Goal: Information Seeking & Learning: Learn about a topic

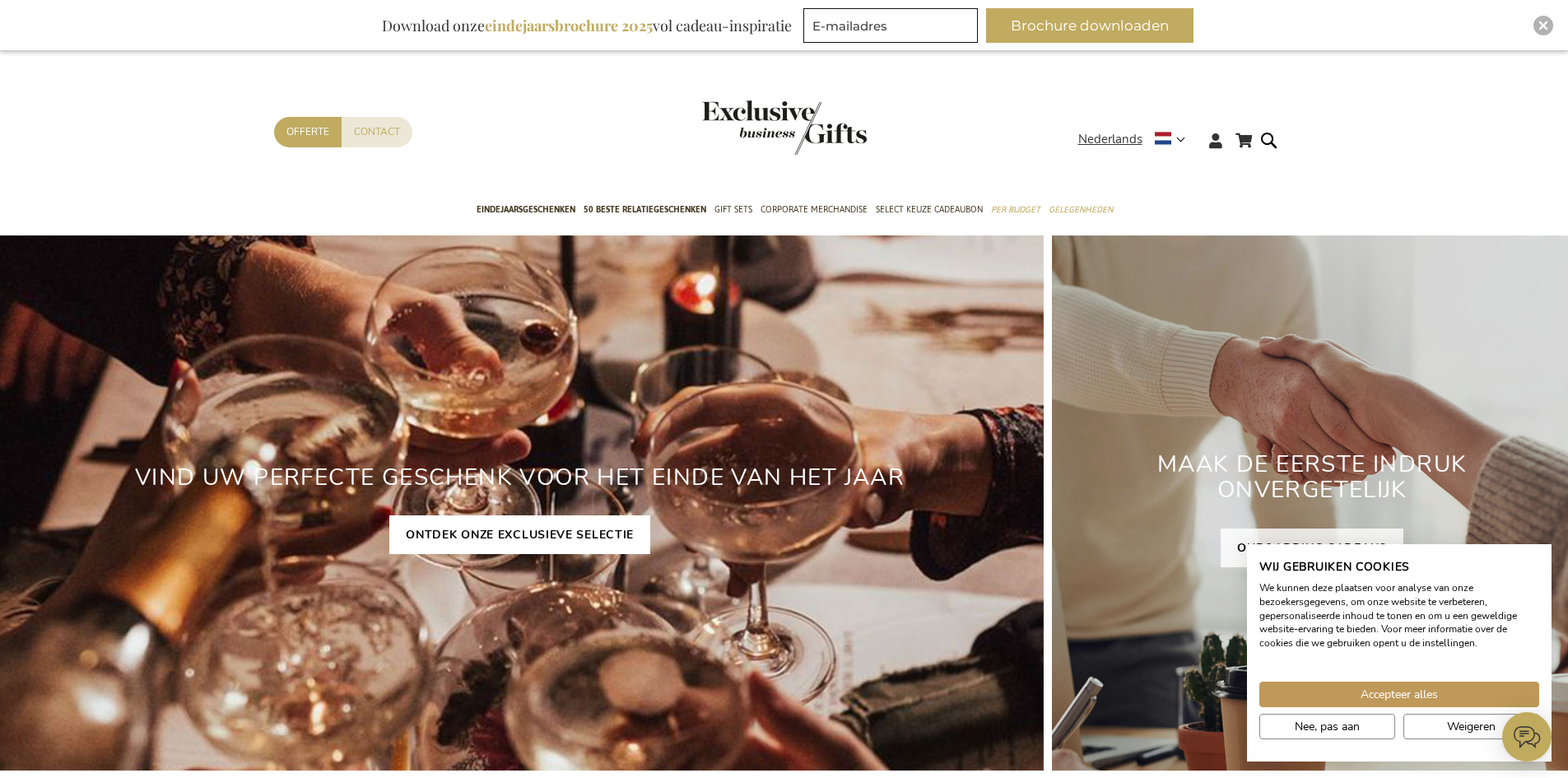
click at [489, 539] on link "ONTDEK ONZE EXCLUSIEVE SELECTIE" at bounding box center [520, 535] width 261 height 39
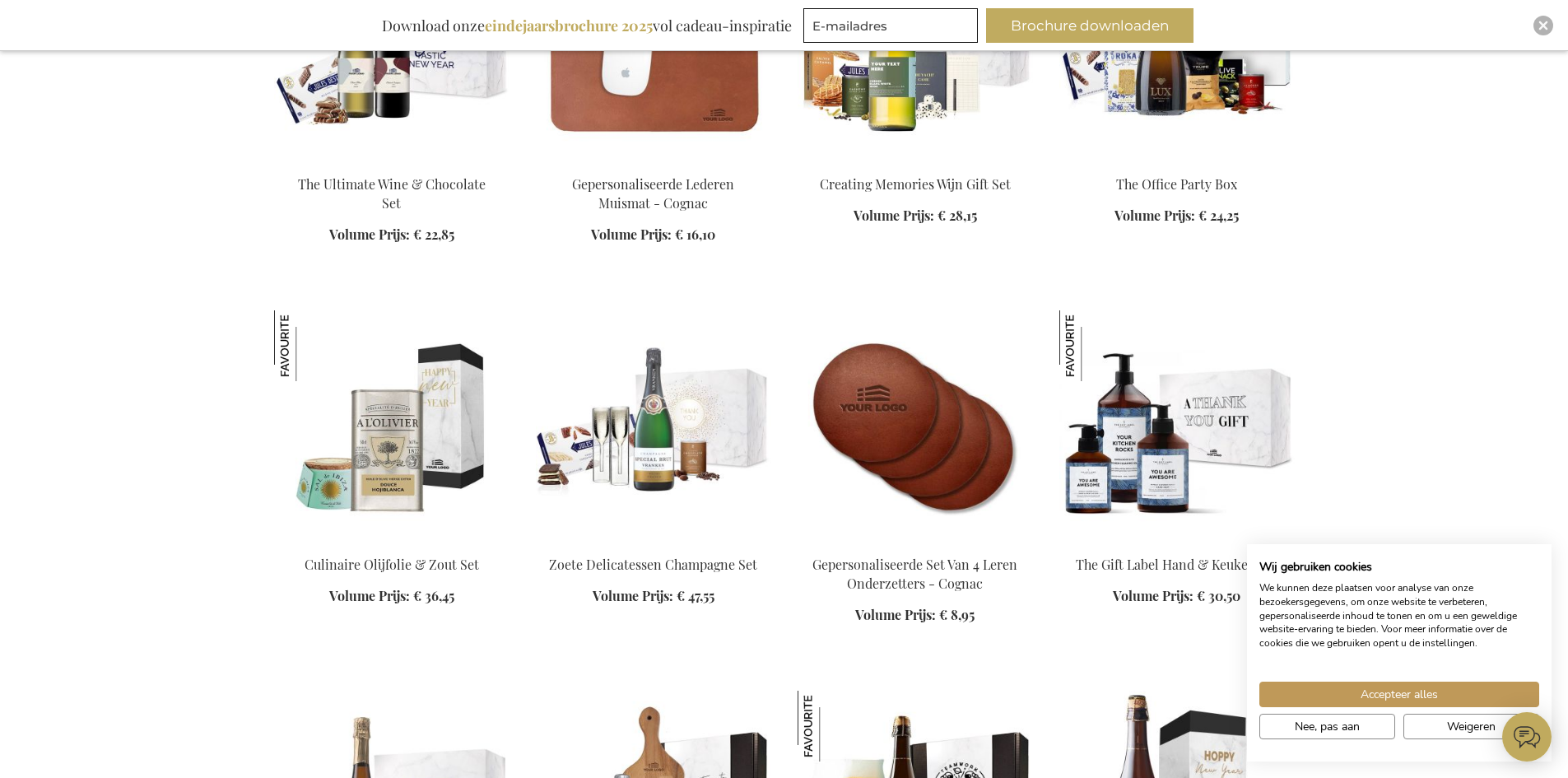
scroll to position [2469, 0]
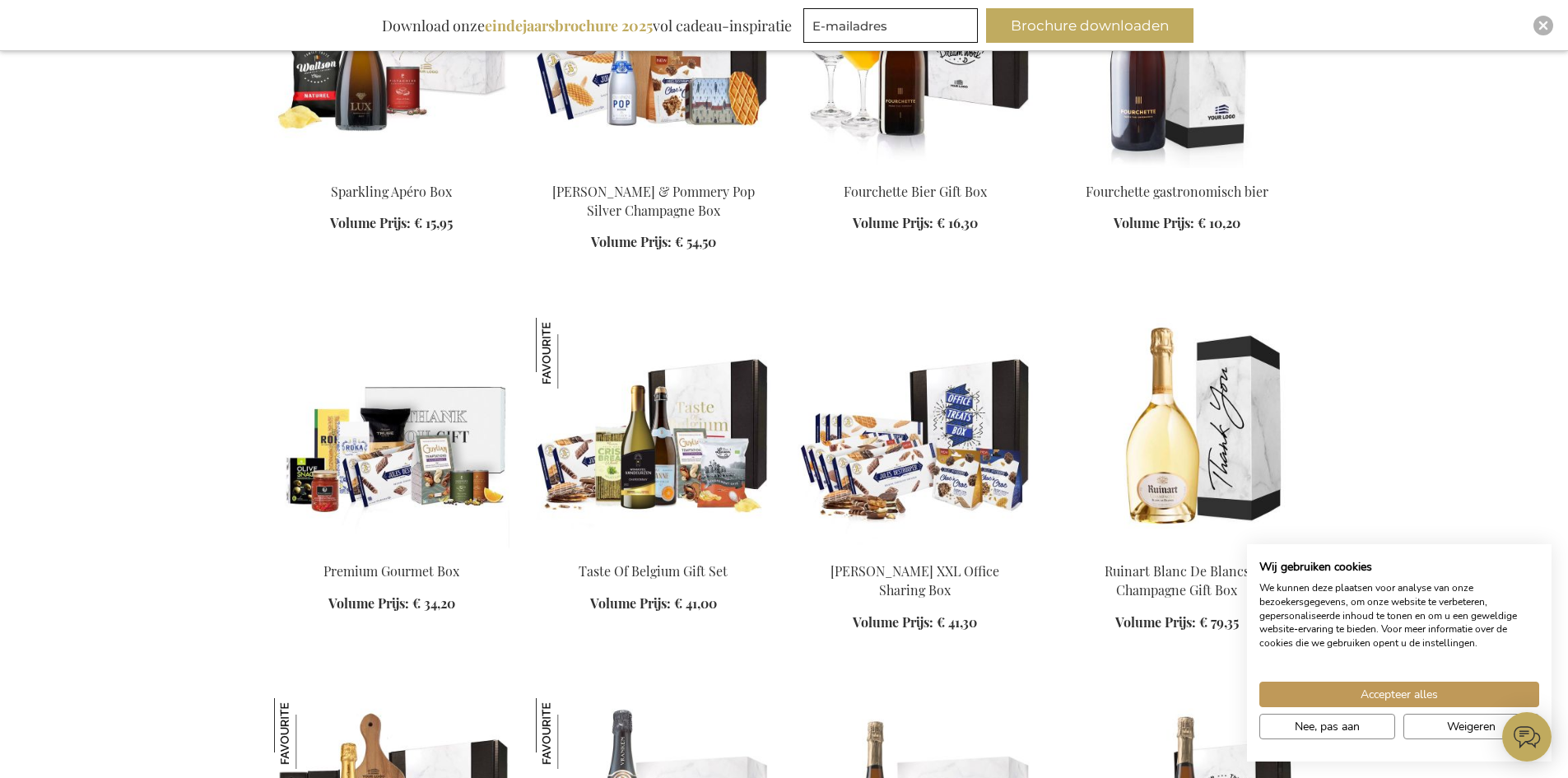
scroll to position [3293, 0]
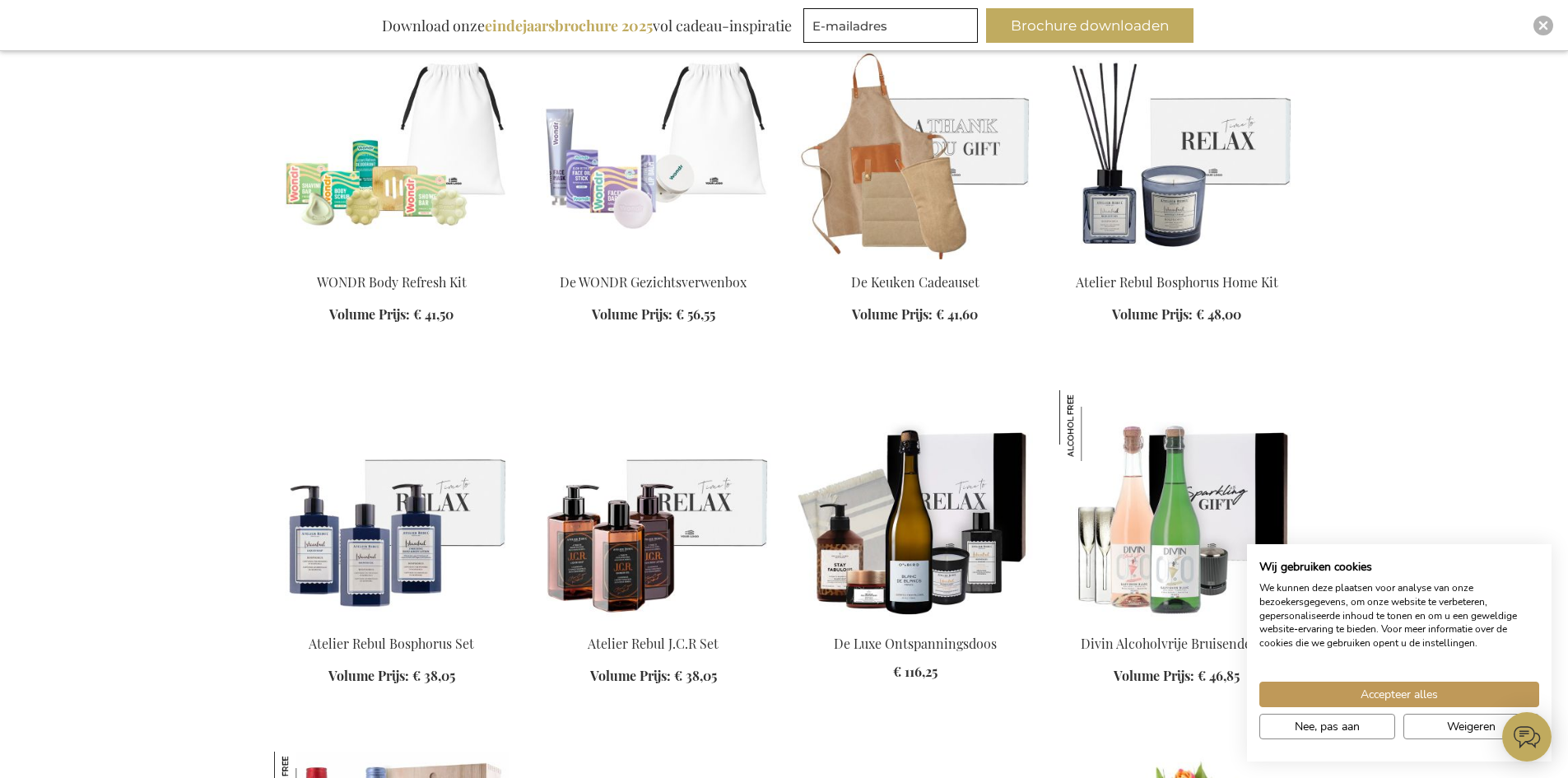
scroll to position [8233, 0]
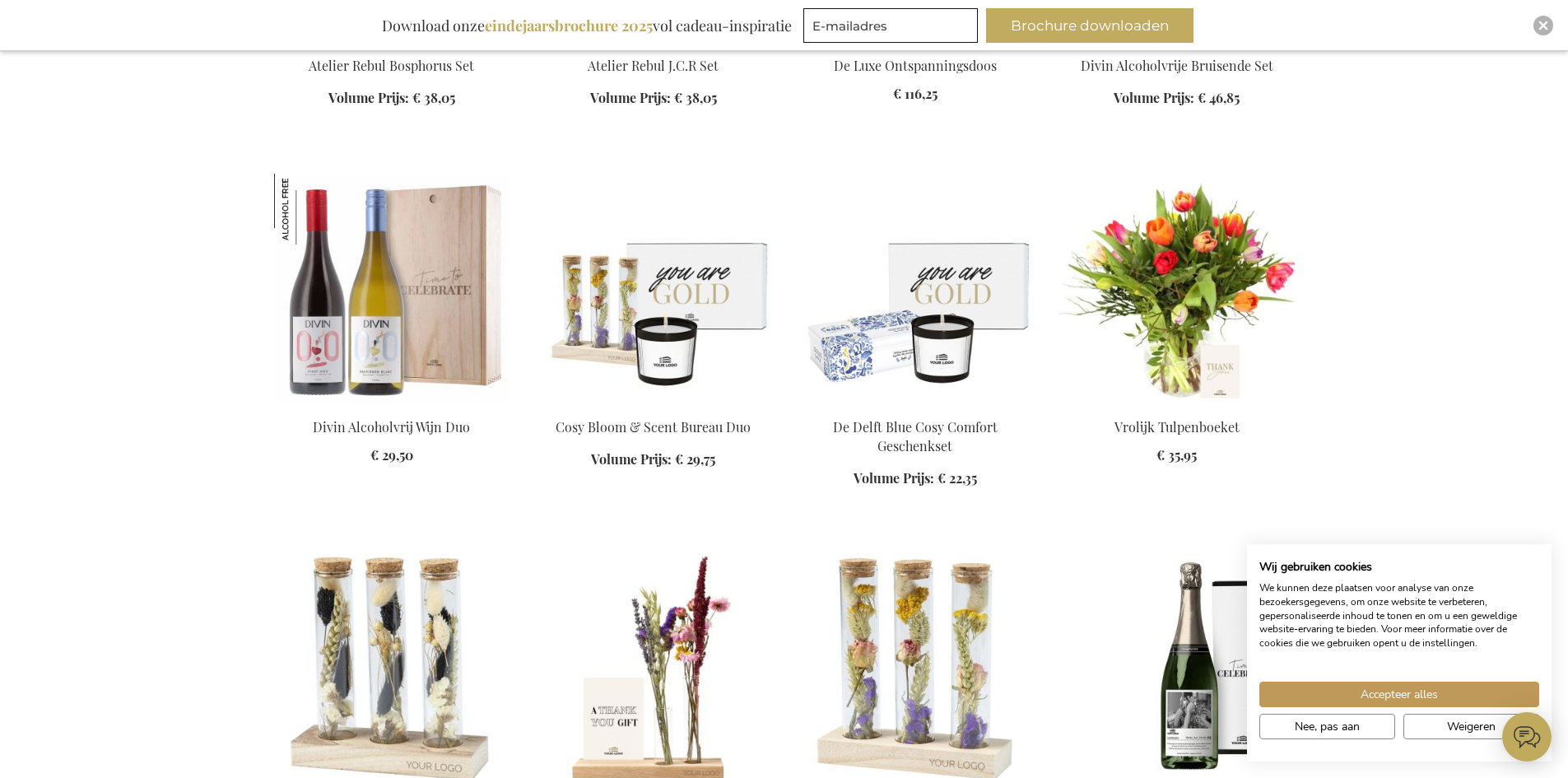
scroll to position [8727, 0]
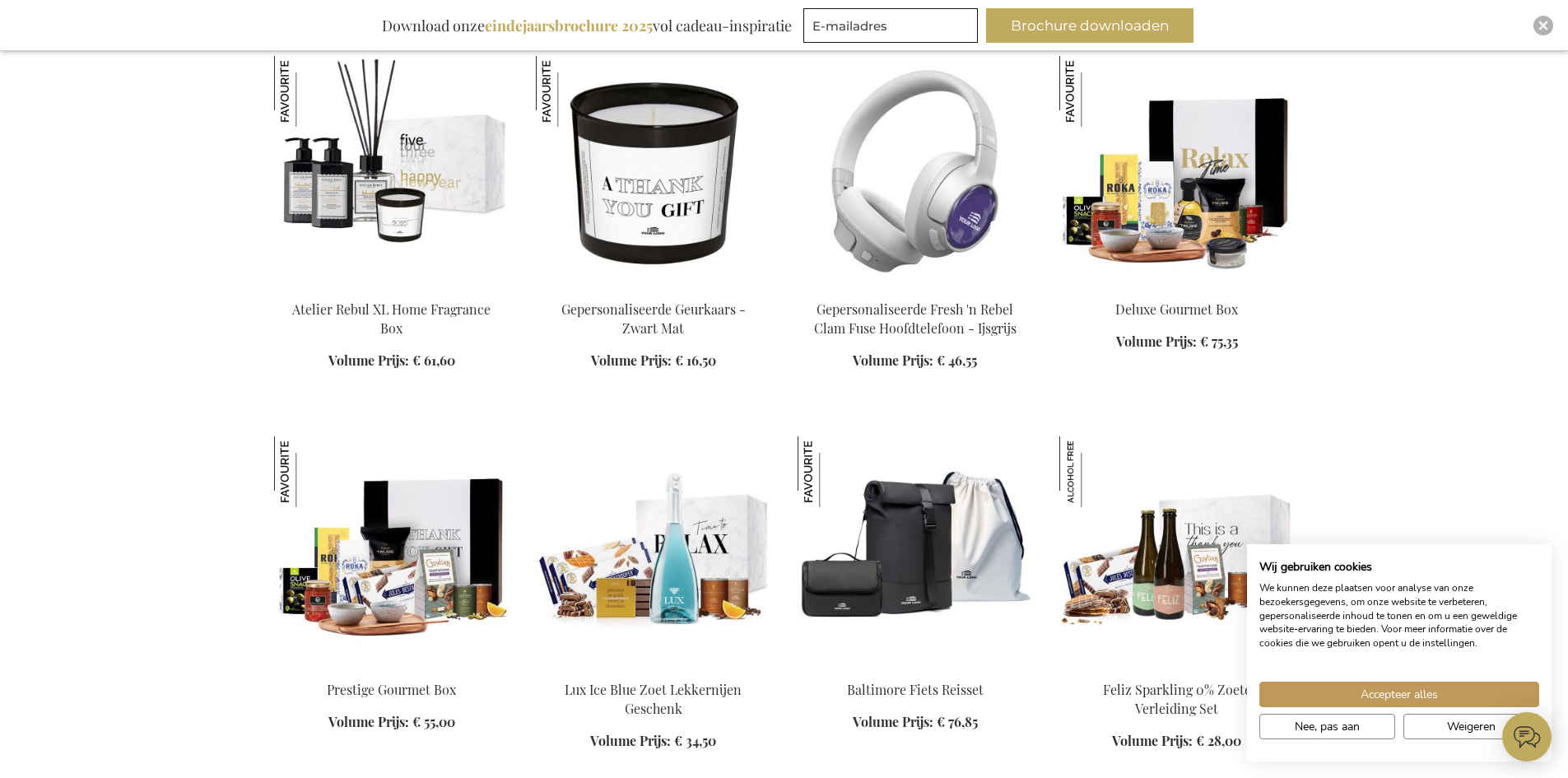
scroll to position [12760, 0]
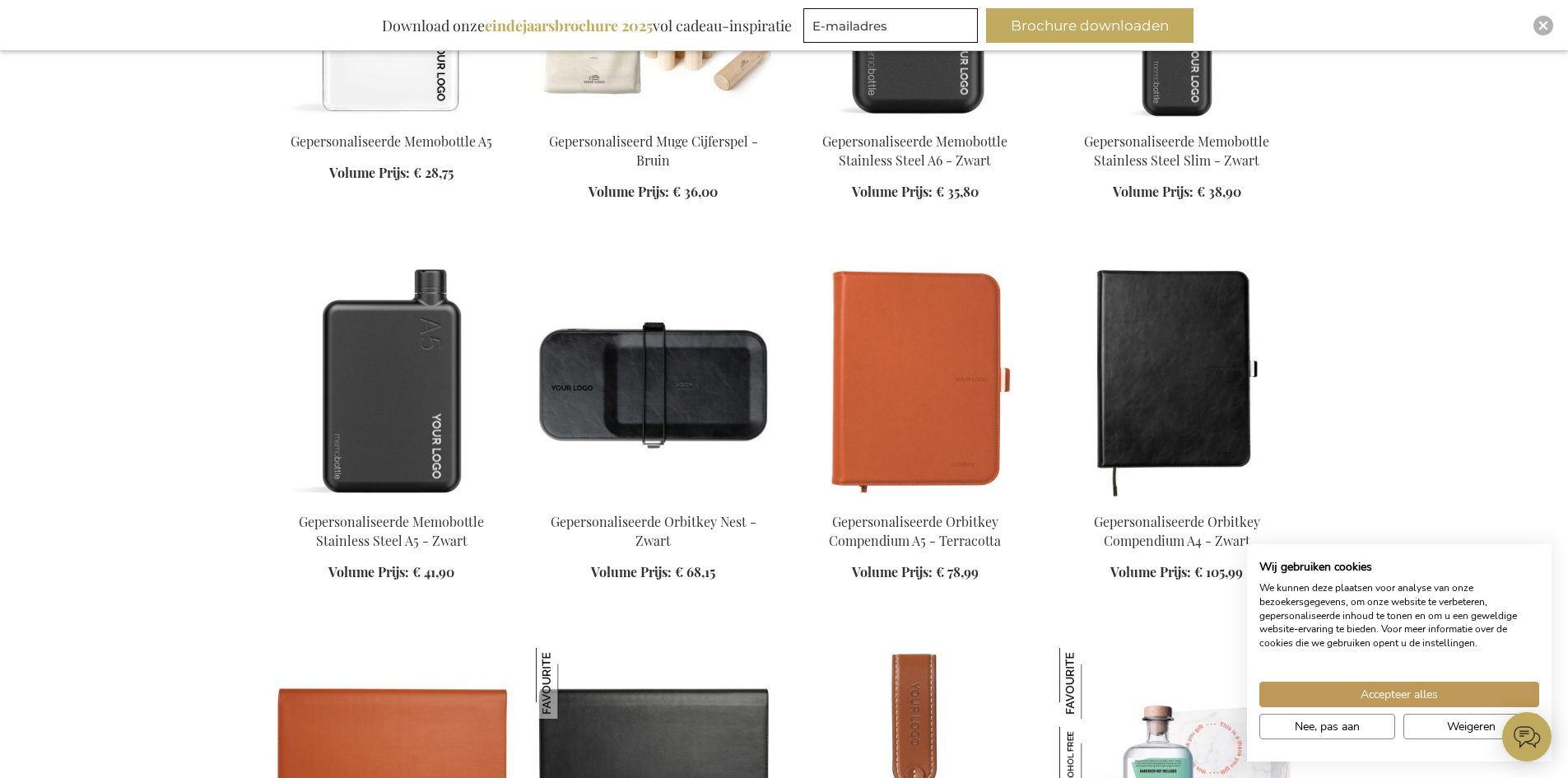
scroll to position [14324, 0]
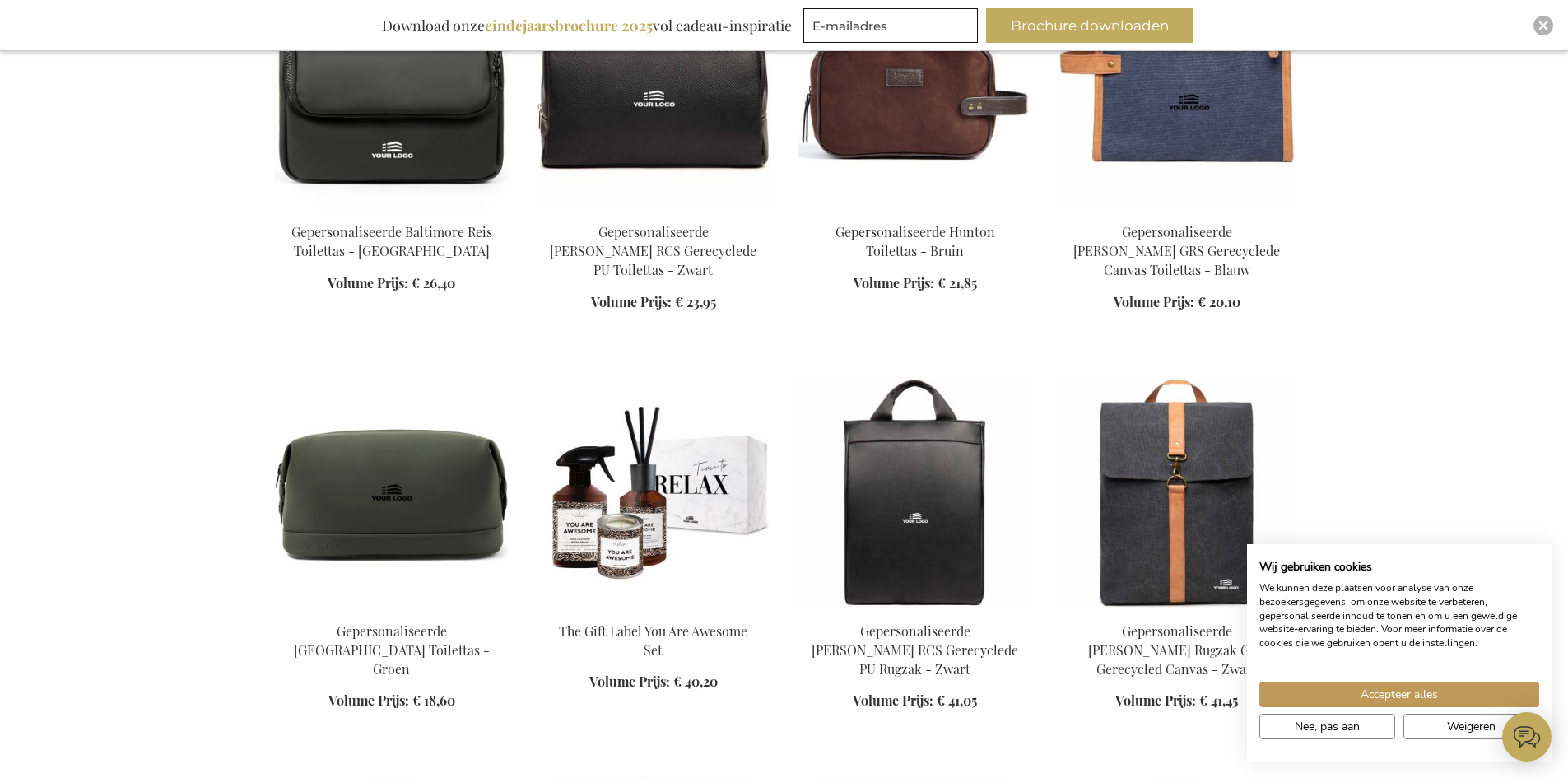
scroll to position [15806, 0]
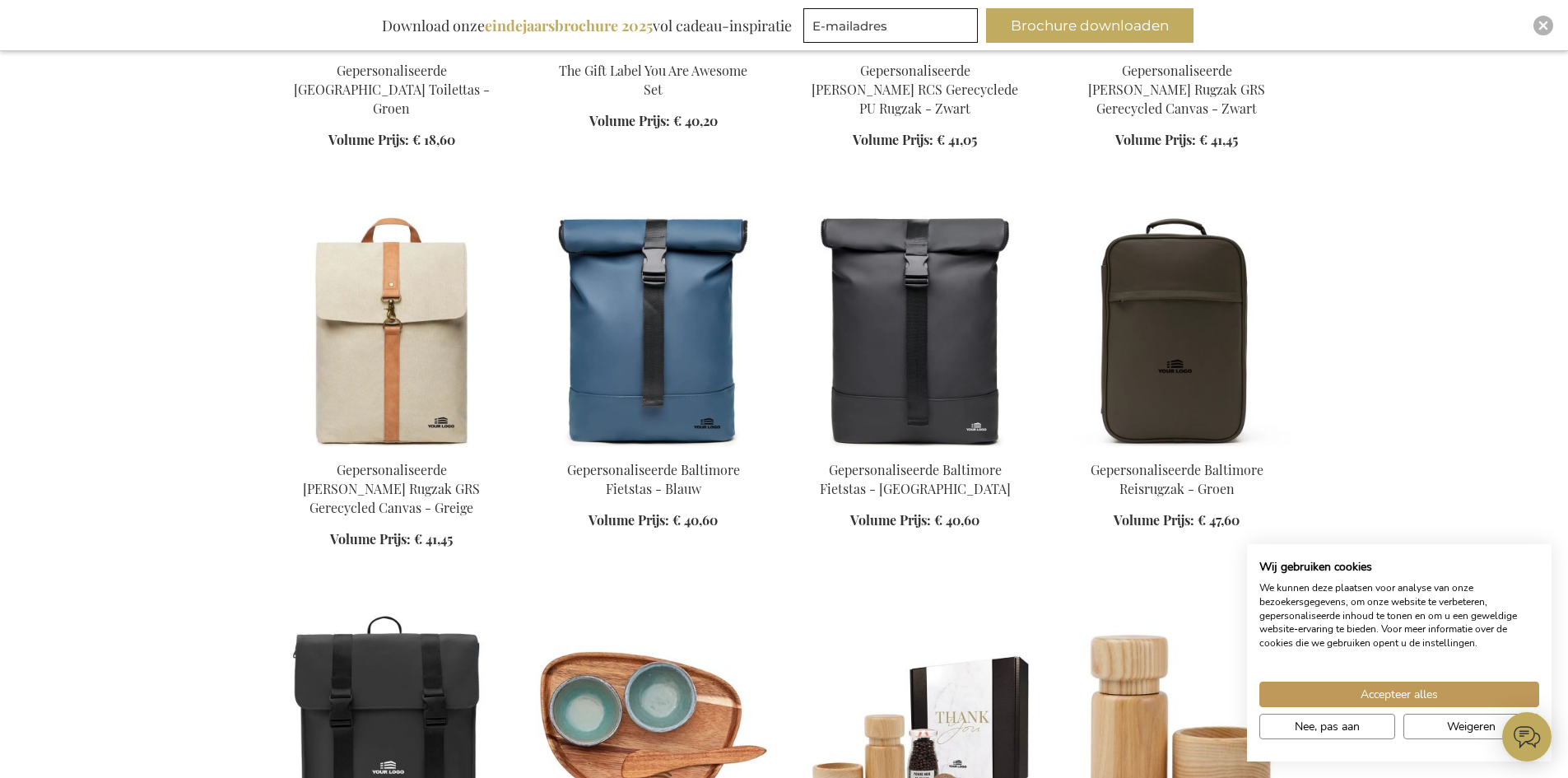
scroll to position [16300, 0]
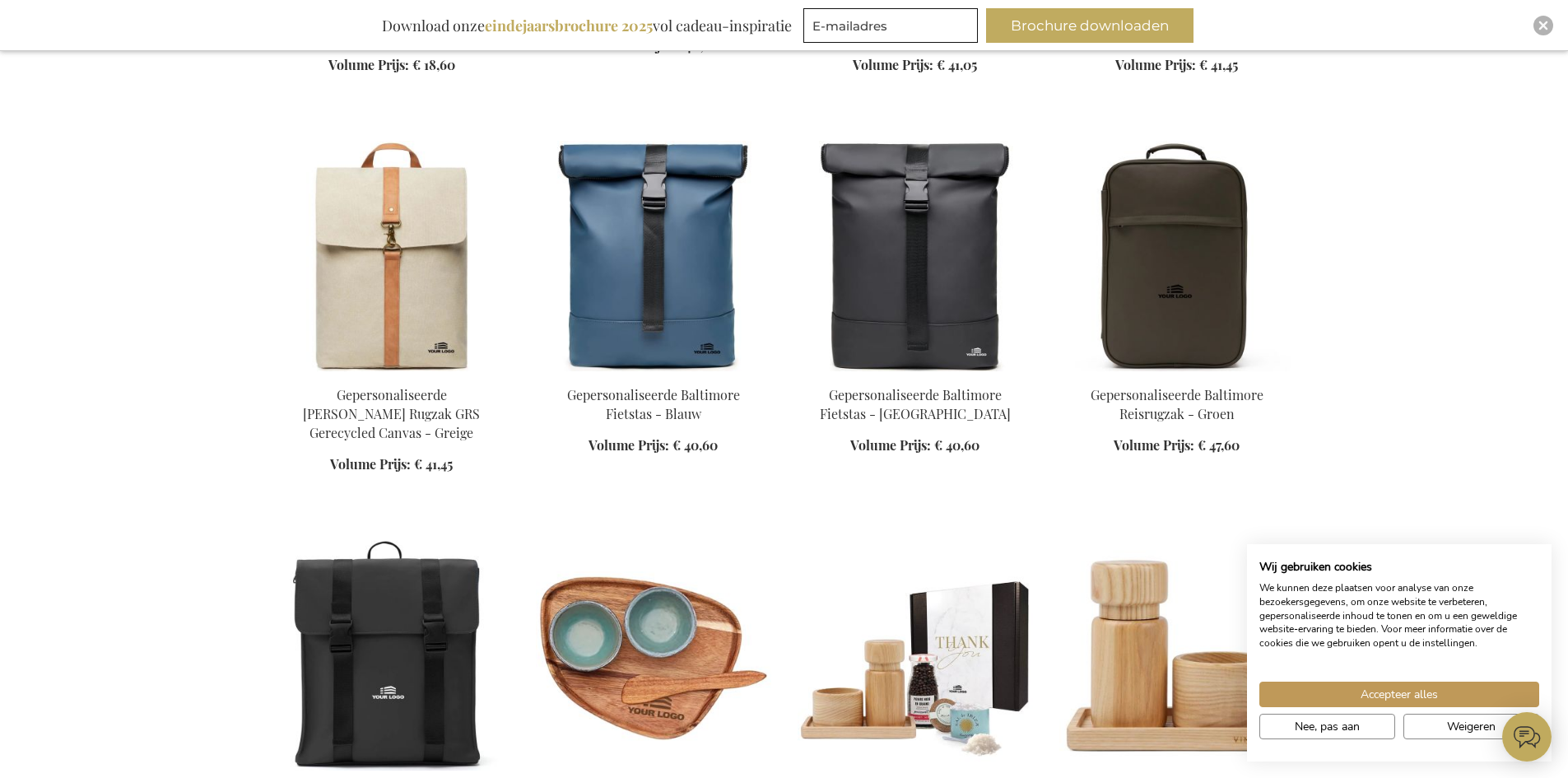
scroll to position [16876, 0]
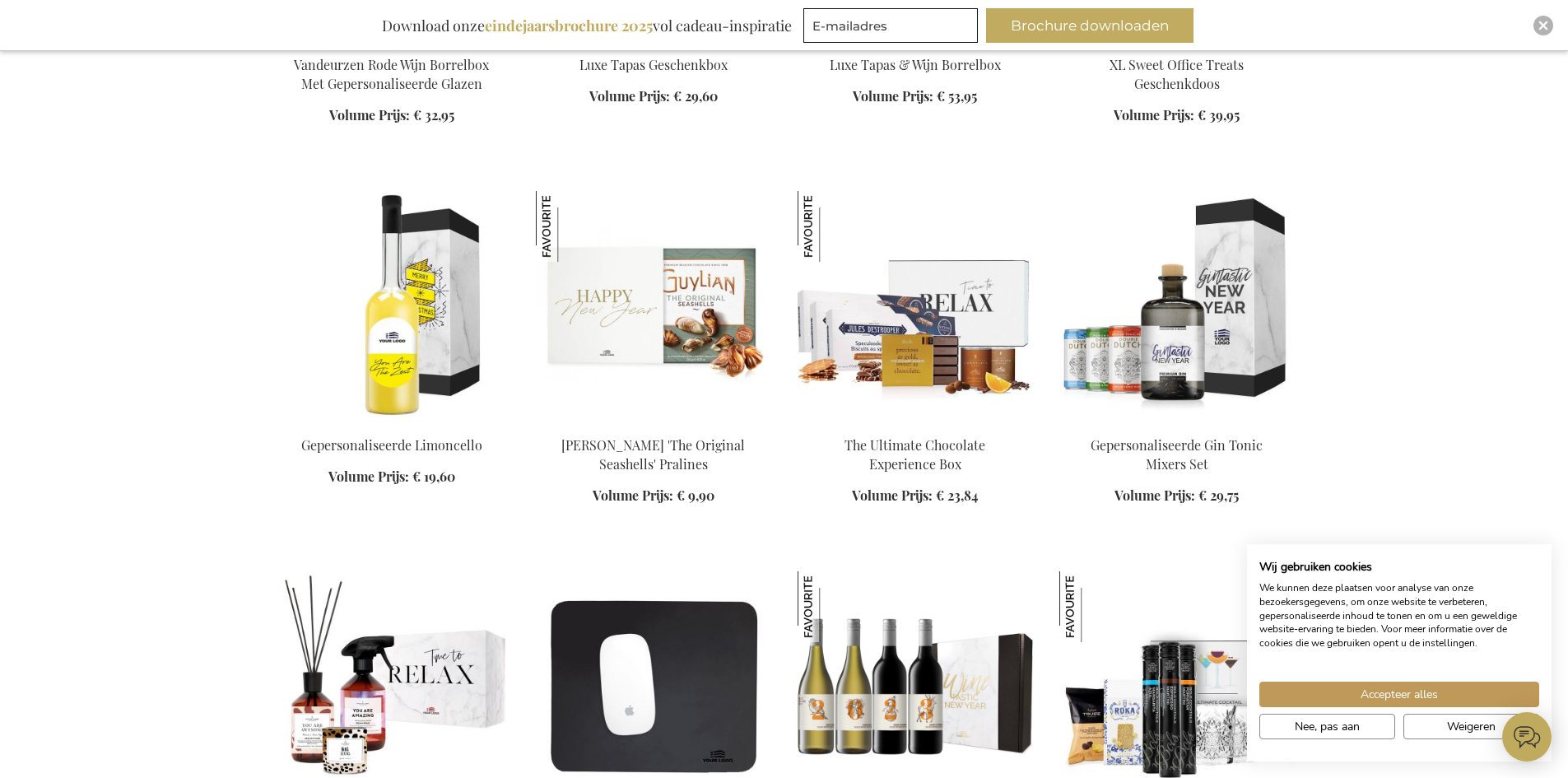
scroll to position [23626, 0]
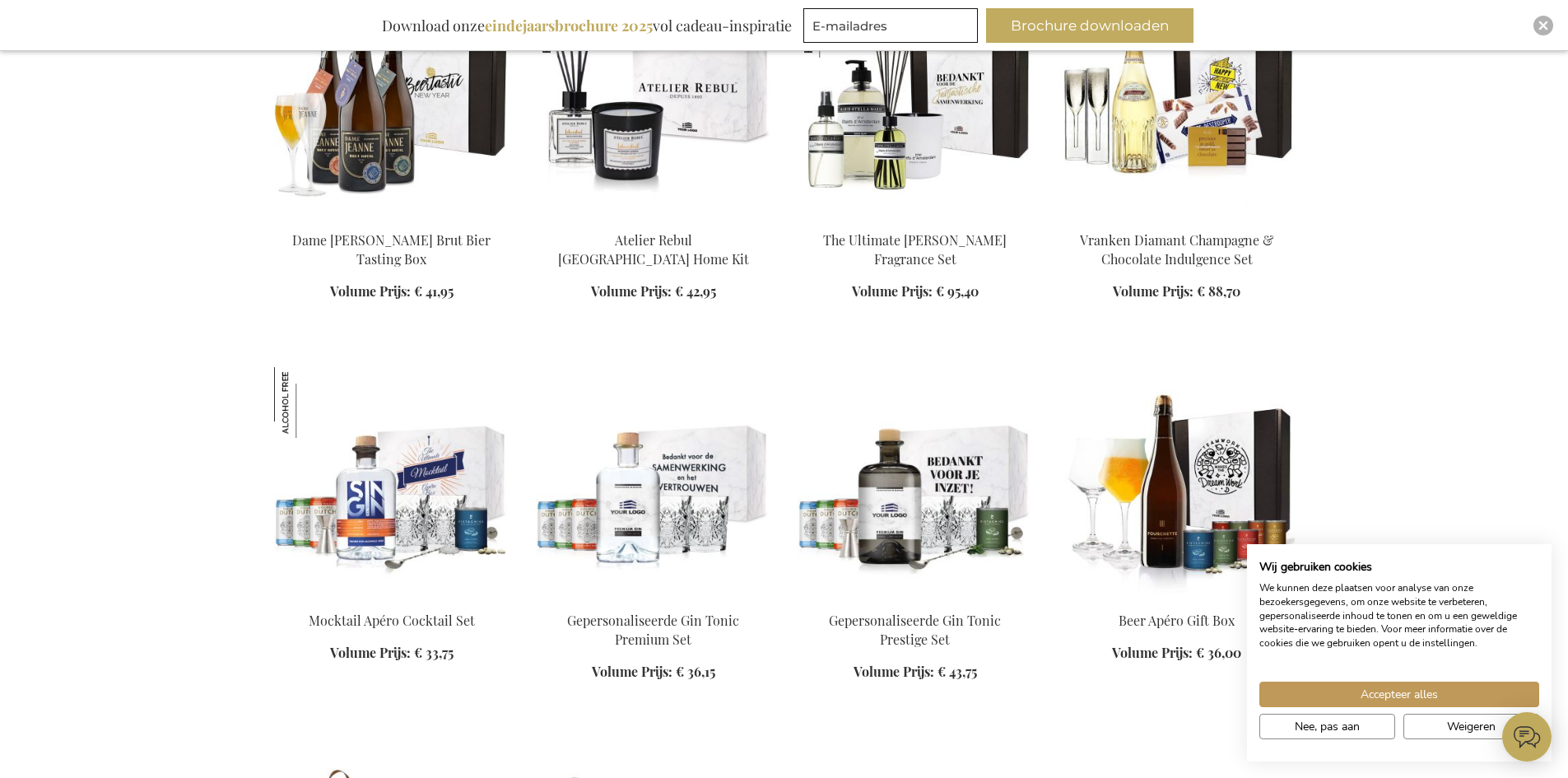
scroll to position [24697, 0]
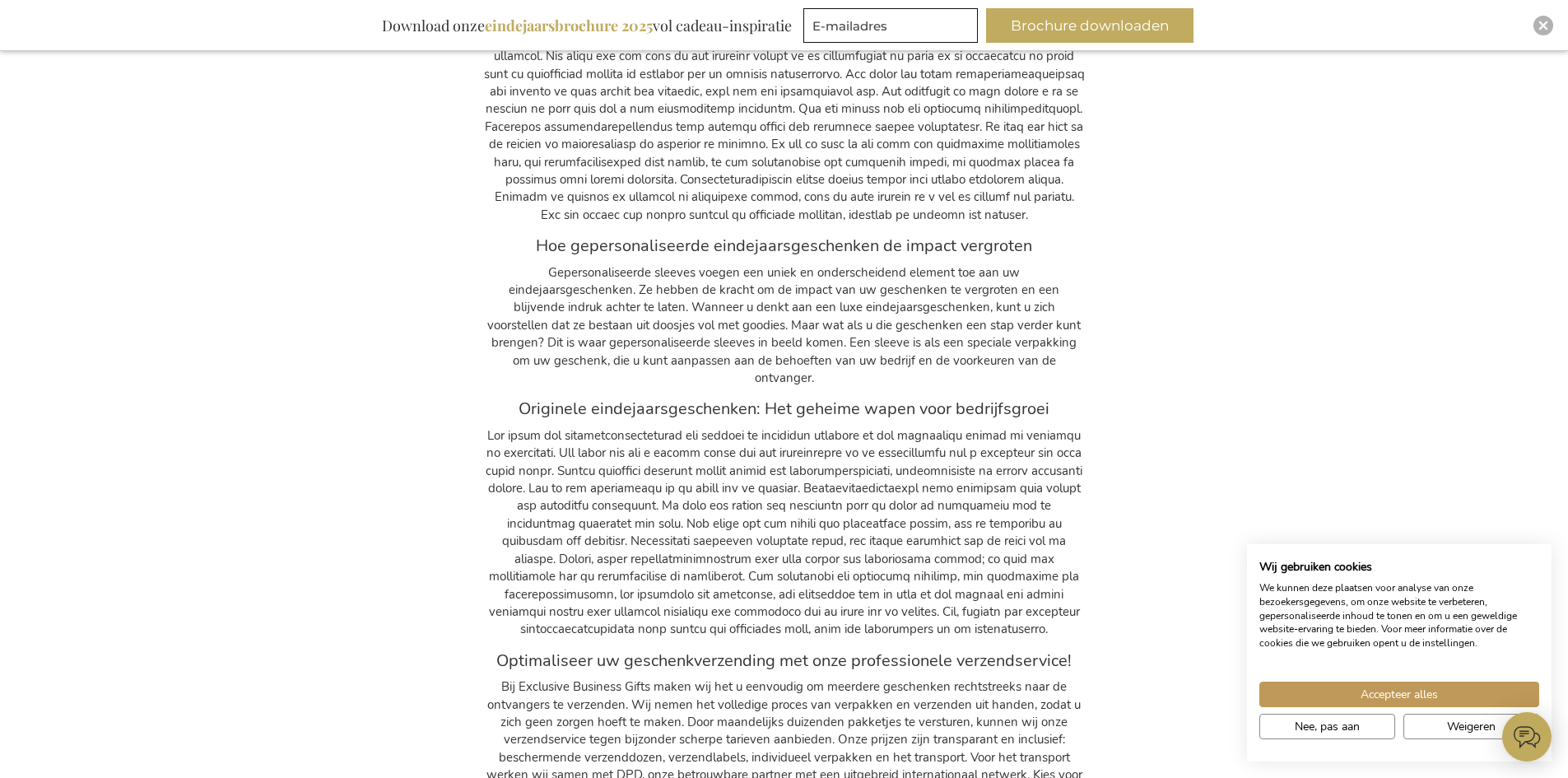
scroll to position [25931, 0]
